Goal: Find specific page/section

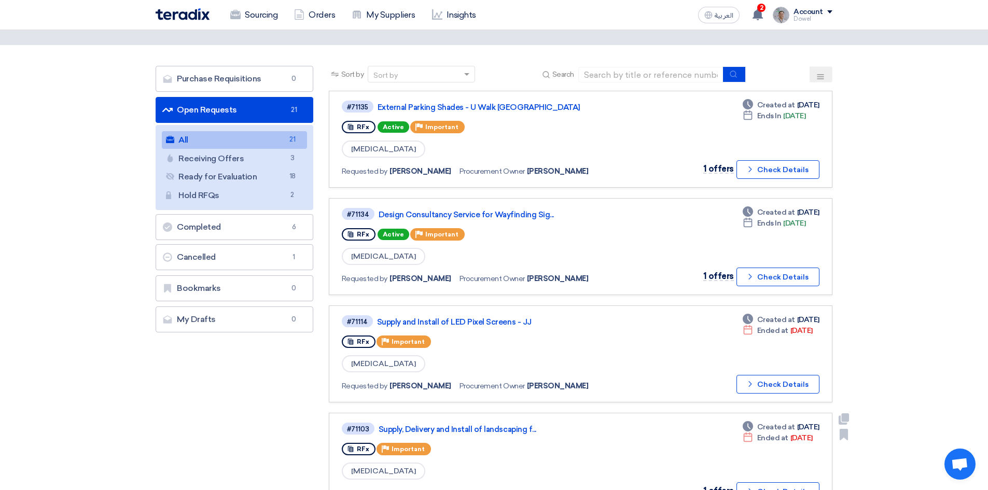
scroll to position [38, 0]
click at [469, 213] on link "Design Consultancy Service for Wayfinding Sig..." at bounding box center [508, 215] width 259 height 9
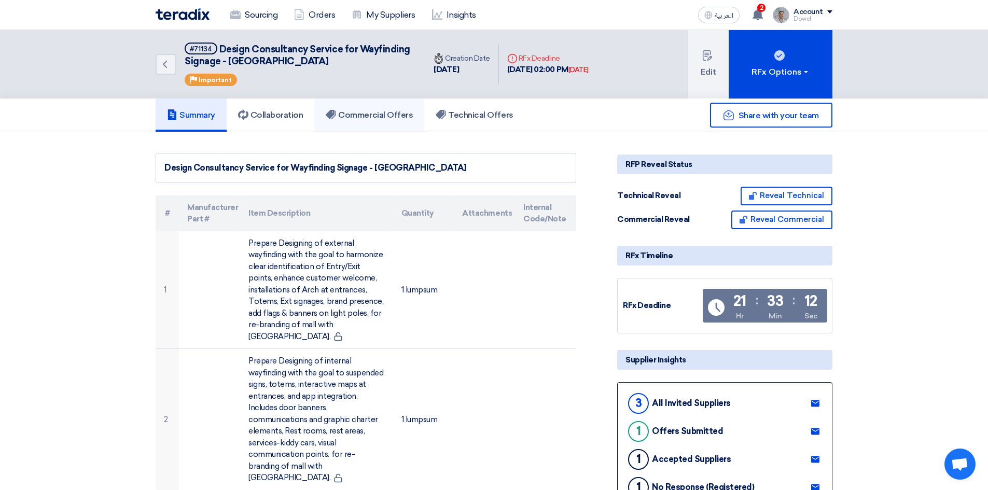
click at [370, 114] on h5 "Commercial Offers" at bounding box center [369, 115] width 87 height 10
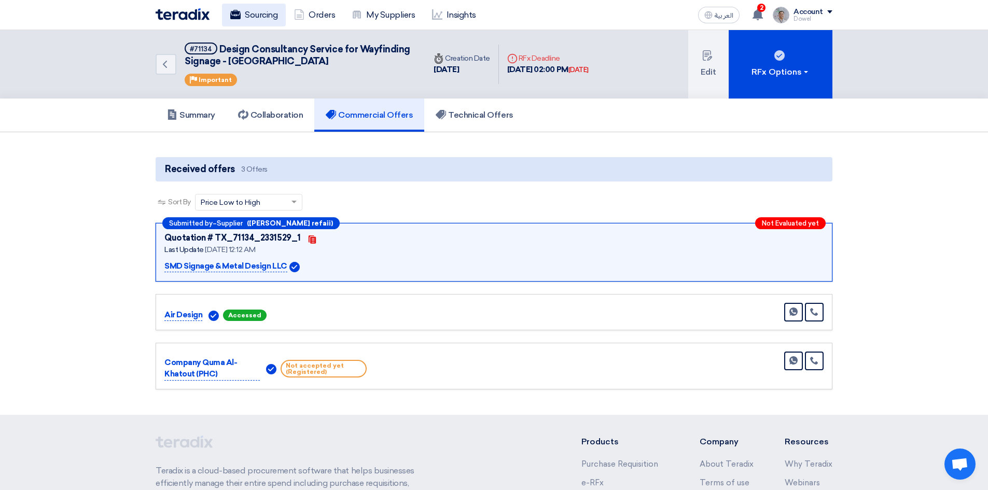
click at [262, 11] on link "Sourcing" at bounding box center [254, 15] width 64 height 23
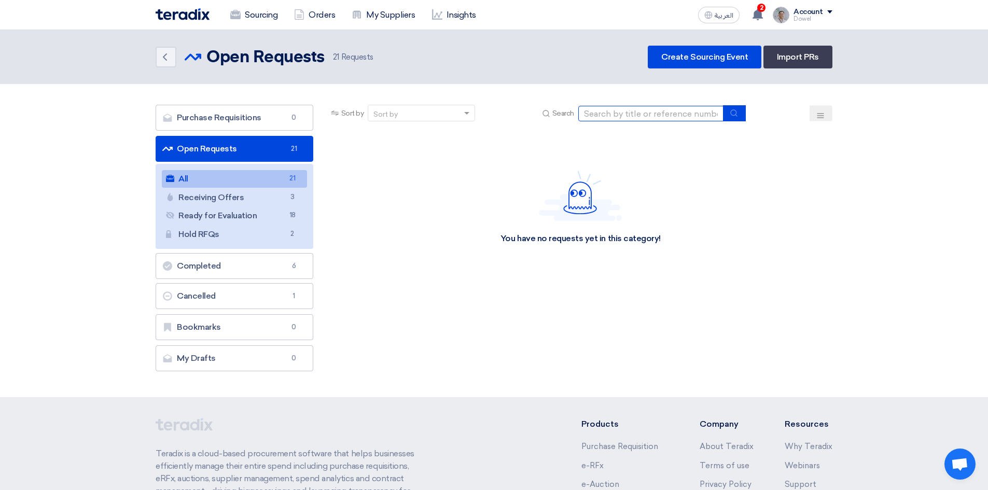
click at [618, 114] on input at bounding box center [650, 114] width 145 height 16
type input ","
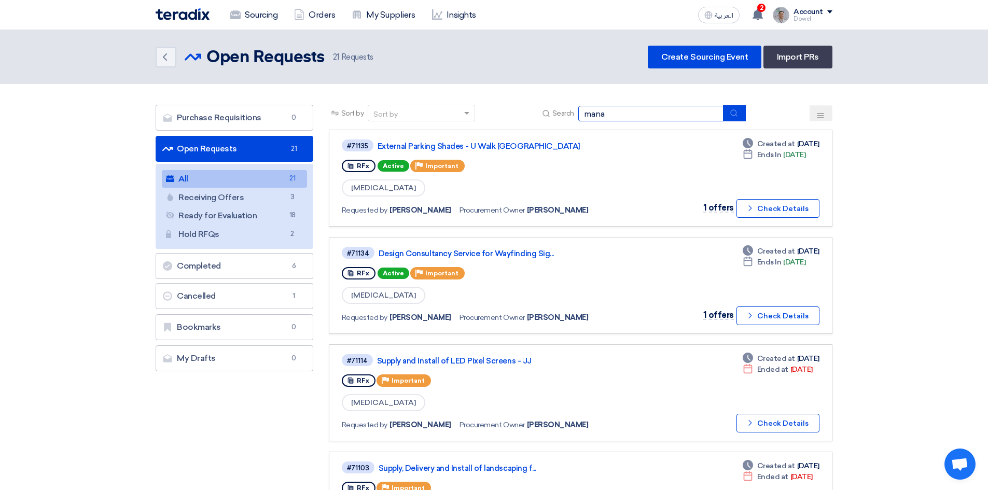
type input "management"
click at [737, 114] on use "submit" at bounding box center [733, 112] width 7 height 7
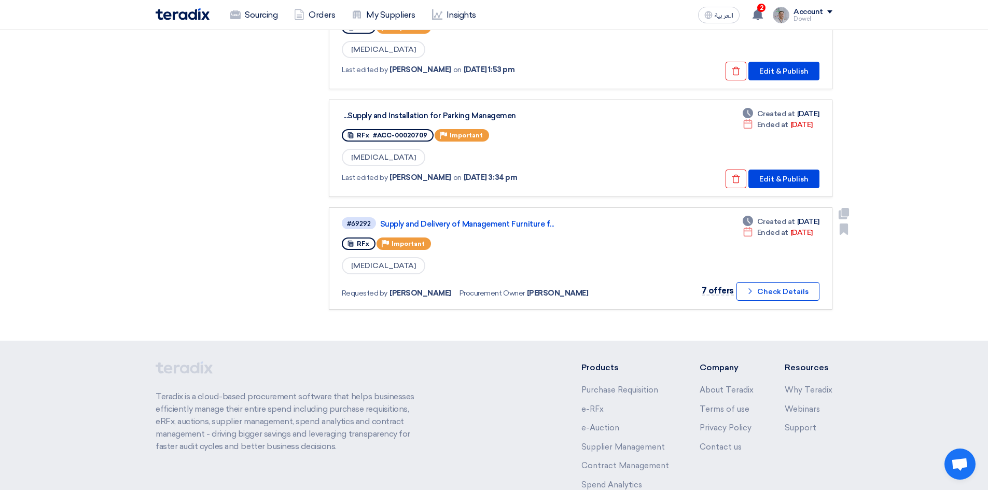
scroll to position [660, 0]
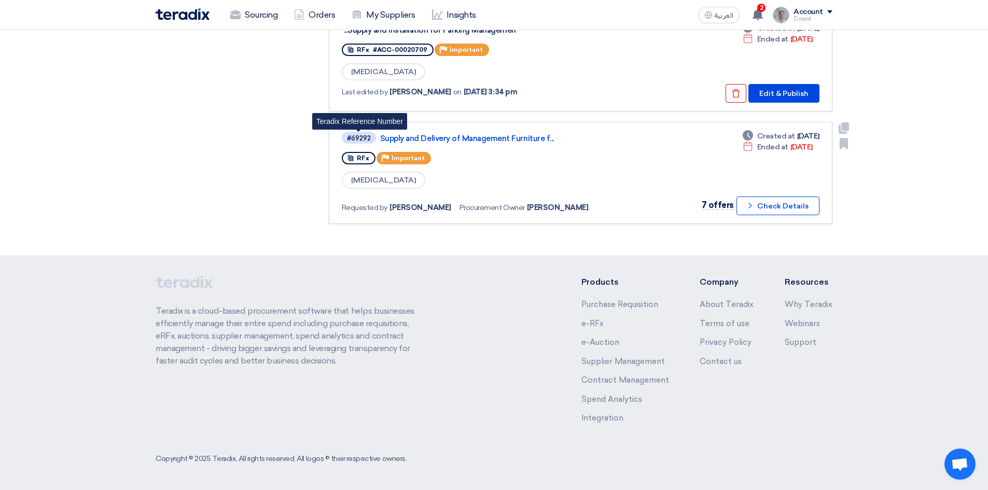
drag, startPoint x: 347, startPoint y: 139, endPoint x: 371, endPoint y: 139, distance: 23.9
click at [408, 275] on footer "Teradix is a cloud-based procurement software that helps businesses efficiently…" at bounding box center [494, 372] width 988 height 235
drag, startPoint x: 347, startPoint y: 137, endPoint x: 372, endPoint y: 140, distance: 26.0
drag, startPoint x: 346, startPoint y: 137, endPoint x: 369, endPoint y: 138, distance: 23.4
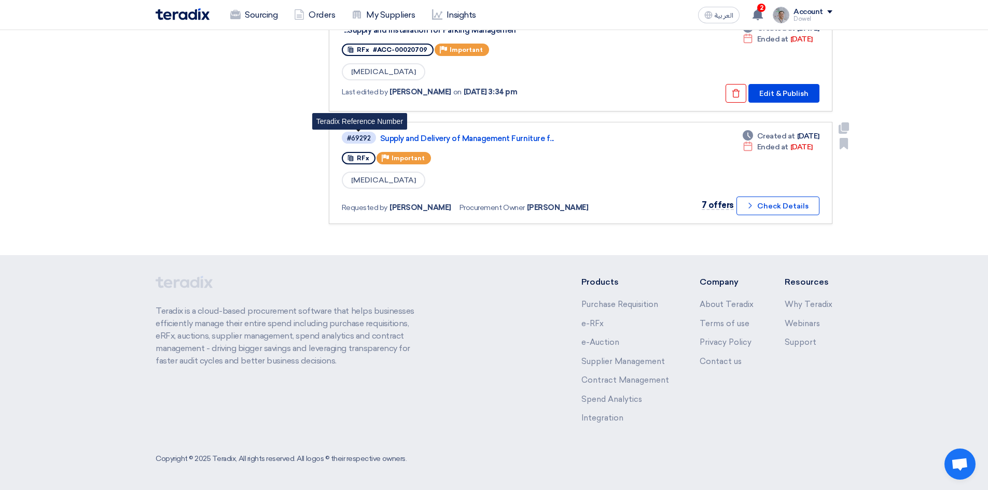
click at [369, 138] on div "#69292" at bounding box center [359, 138] width 24 height 7
click at [347, 137] on div "#69292" at bounding box center [359, 138] width 24 height 7
